Goal: Transaction & Acquisition: Purchase product/service

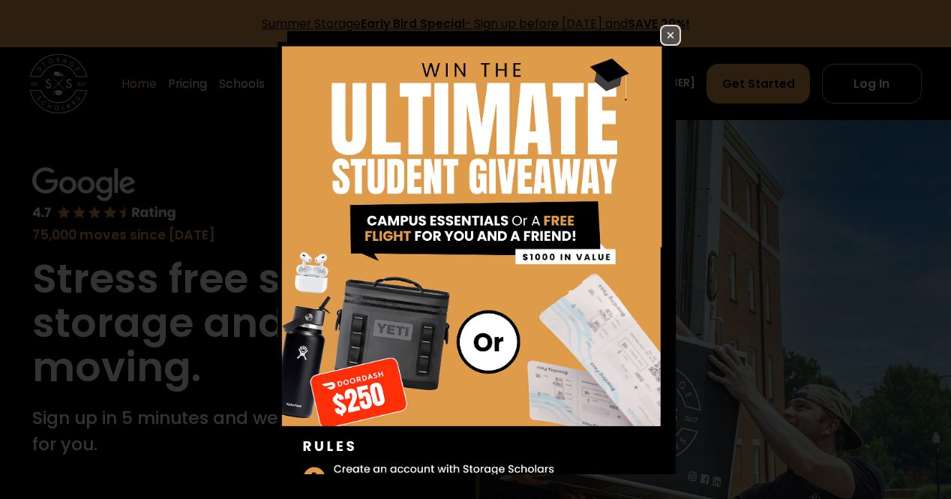
click at [661, 33] on img at bounding box center [670, 35] width 18 height 18
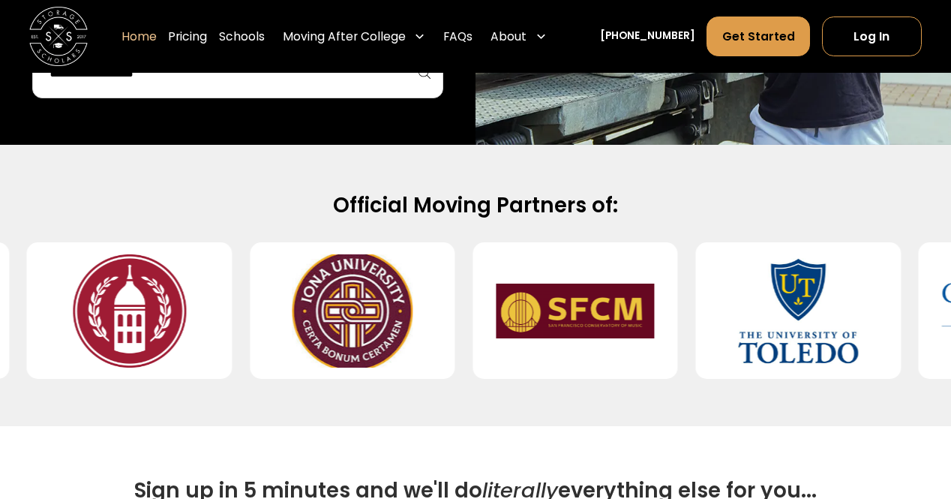
scroll to position [474, 0]
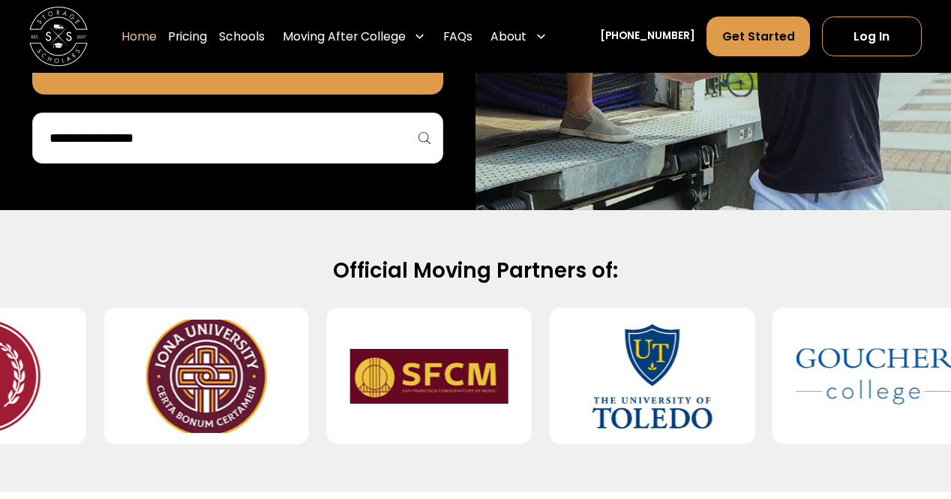
click at [305, 153] on div at bounding box center [237, 137] width 410 height 51
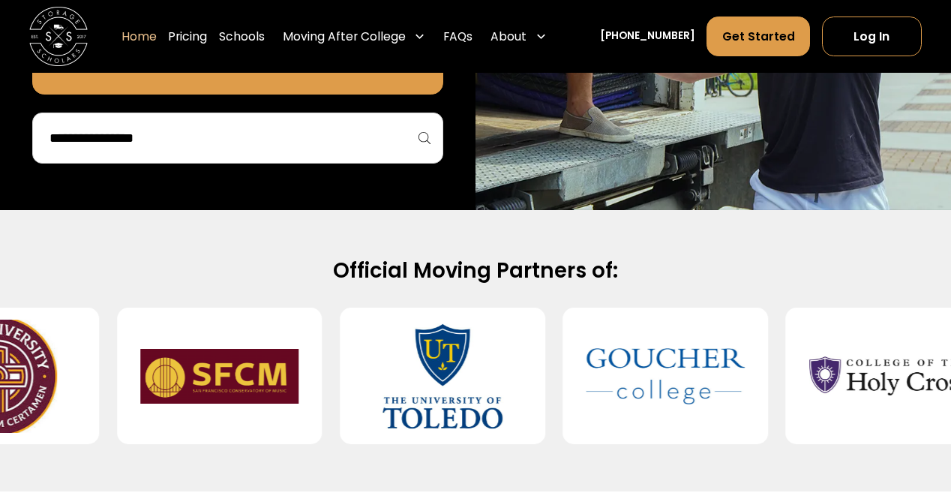
click at [238, 142] on input "search" at bounding box center [237, 137] width 379 height 25
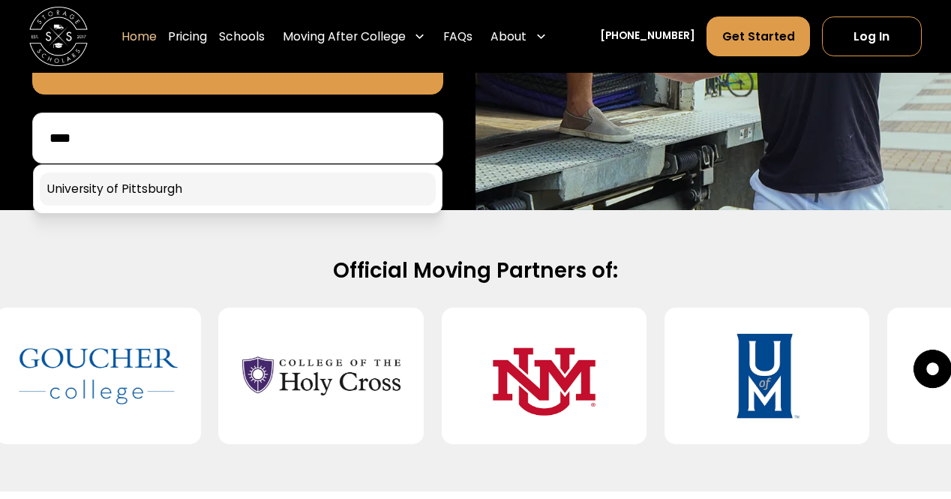
type input "****"
click at [206, 181] on link at bounding box center [237, 188] width 395 height 33
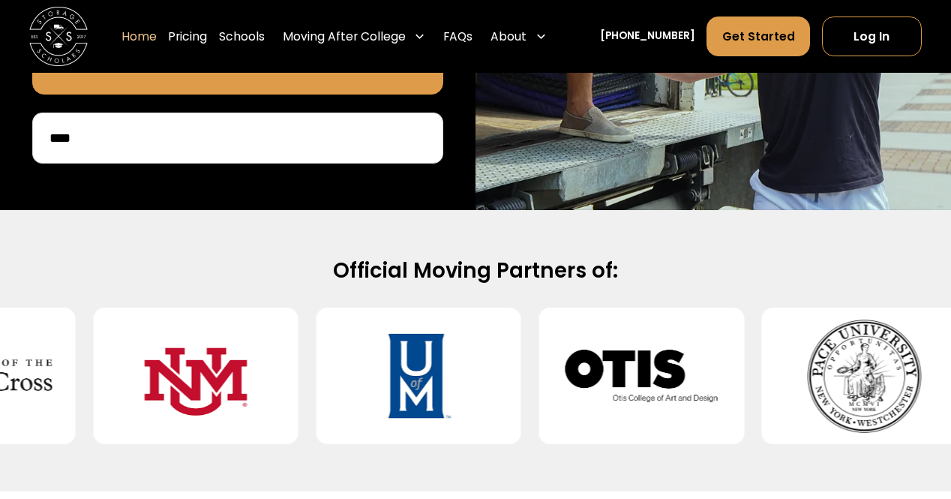
scroll to position [362, 0]
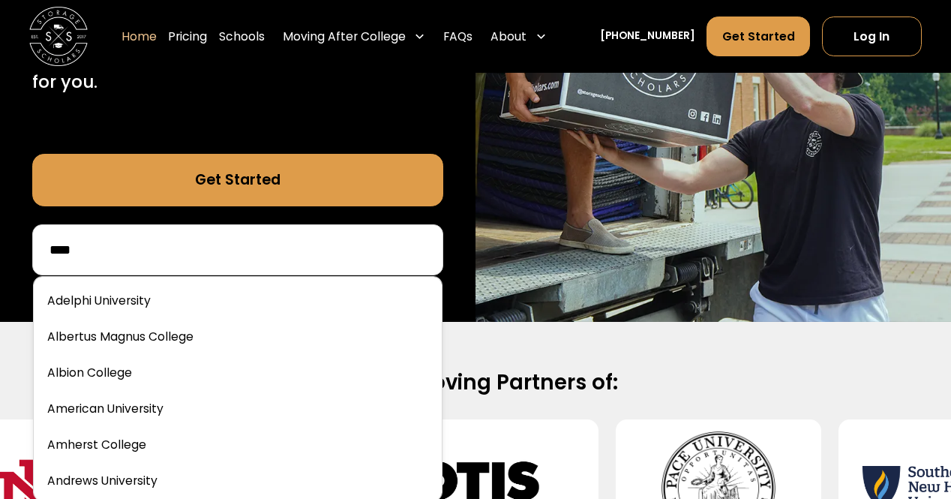
click at [227, 250] on input "****" at bounding box center [237, 249] width 379 height 25
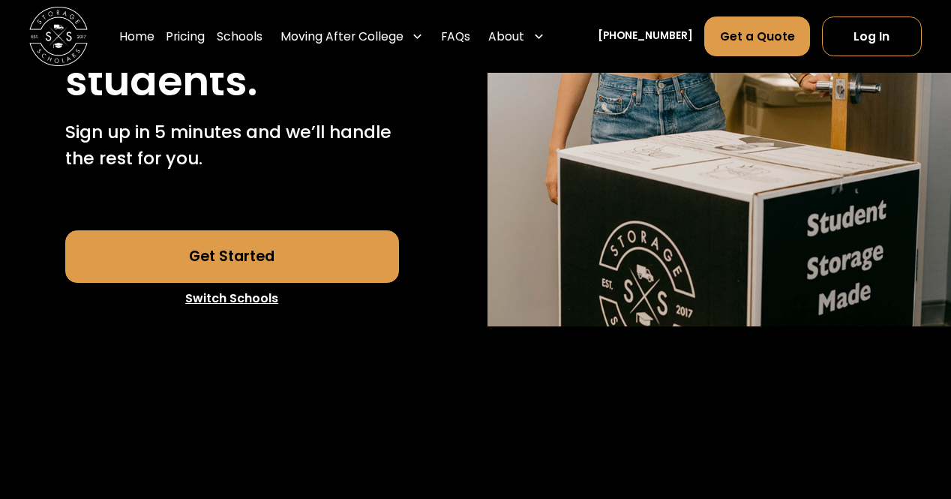
scroll to position [364, 0]
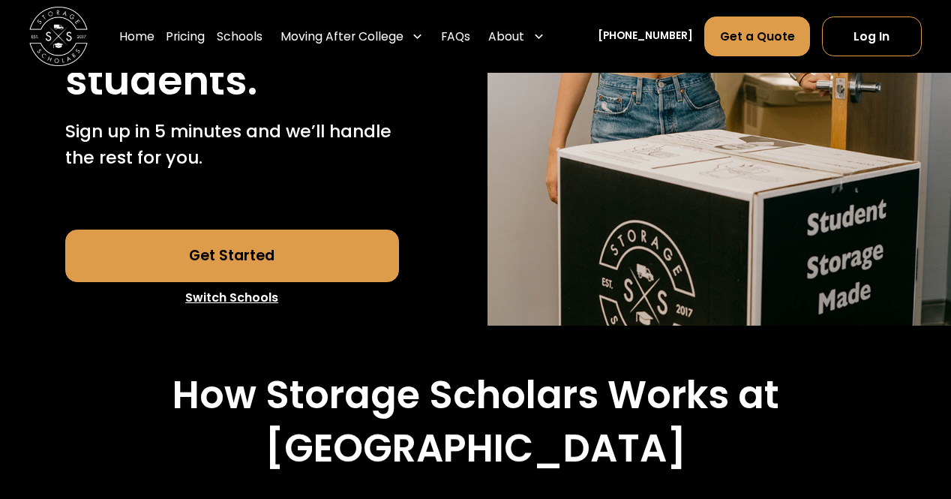
click at [267, 282] on link "Get Started" at bounding box center [232, 255] width 334 height 52
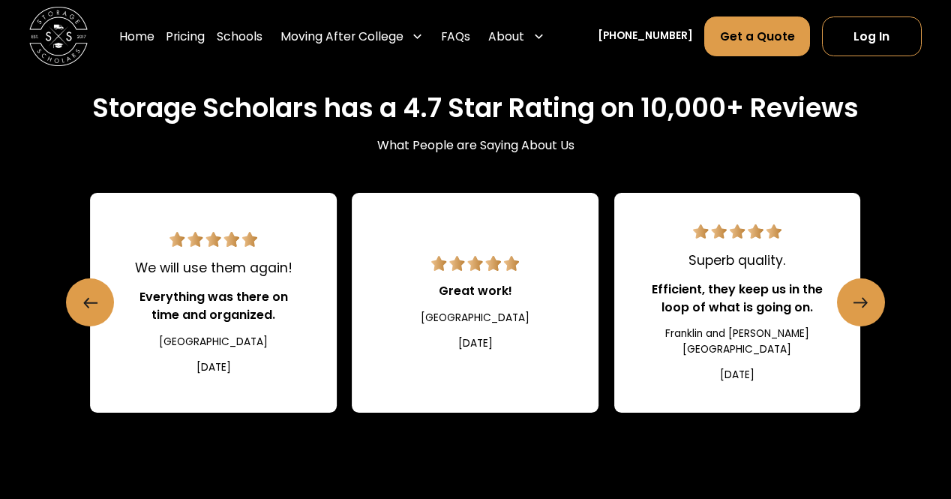
scroll to position [1503, 0]
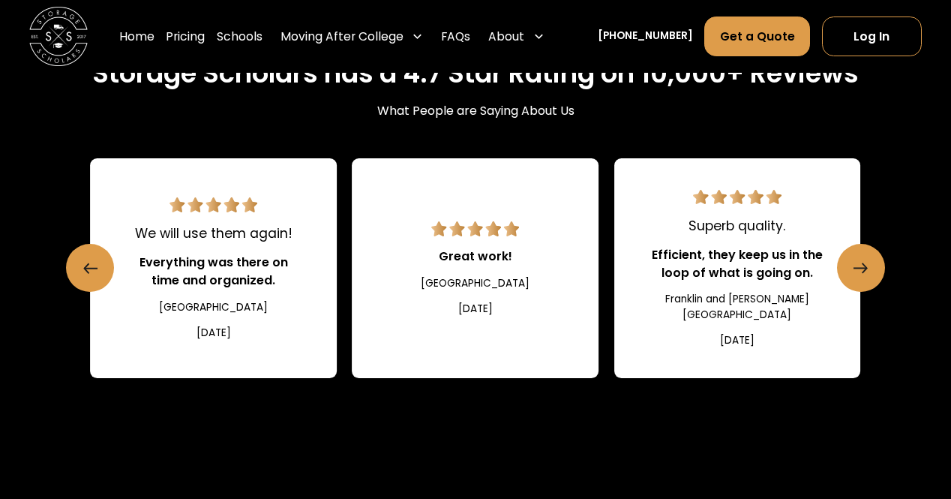
click at [756, 59] on div "Home Pricing Schools Moving After College Commercial Moving Post Grad Moving Ge…" at bounding box center [475, 36] width 892 height 73
click at [737, 42] on link "Get a Quote" at bounding box center [757, 36] width 106 height 40
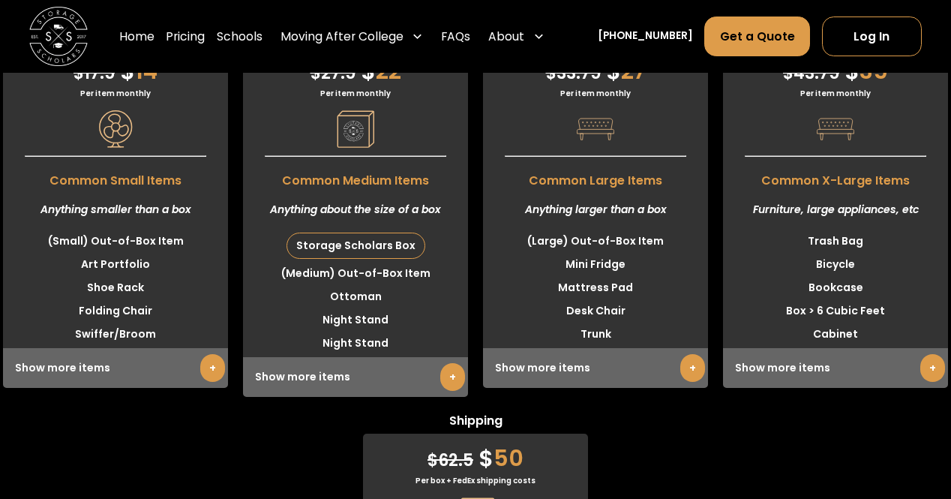
scroll to position [3715, 0]
